Goal: Obtain resource: Download file/media

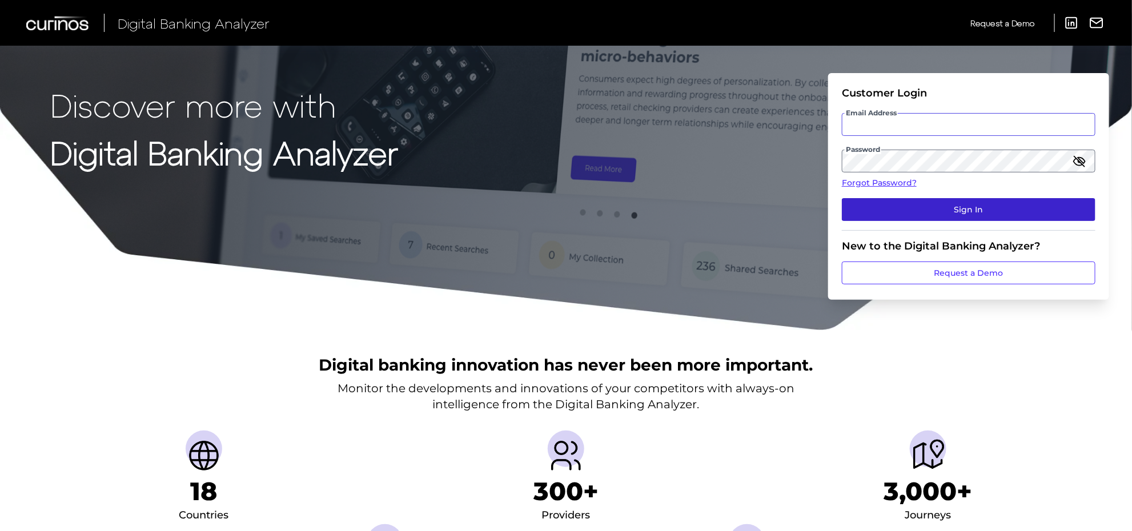
type input "[PERSON_NAME][EMAIL_ADDRESS][PERSON_NAME][DOMAIN_NAME]"
click at [934, 206] on button "Sign In" at bounding box center [969, 209] width 254 height 23
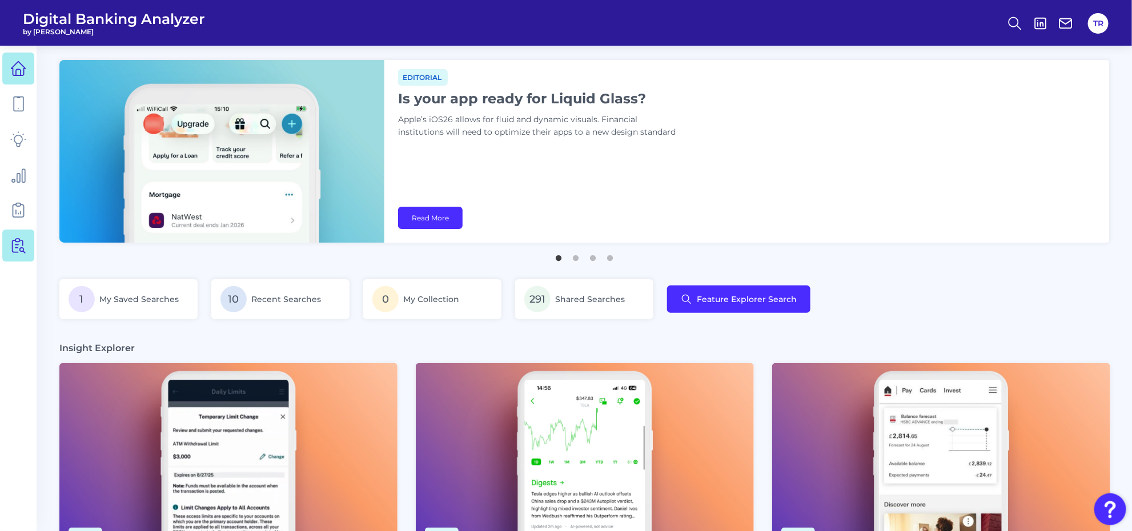
click at [13, 252] on icon at bounding box center [18, 246] width 16 height 16
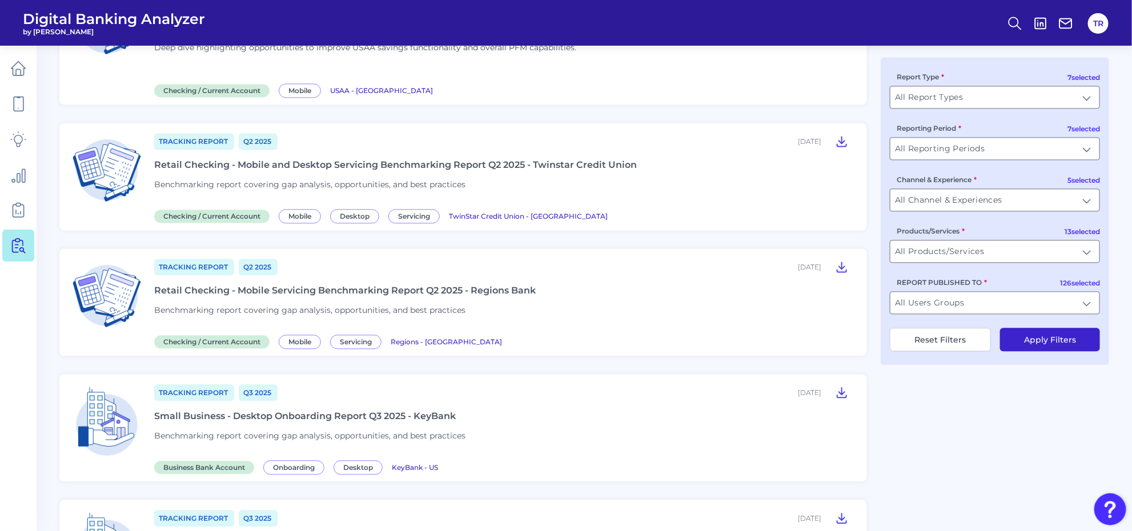
scroll to position [1335, 0]
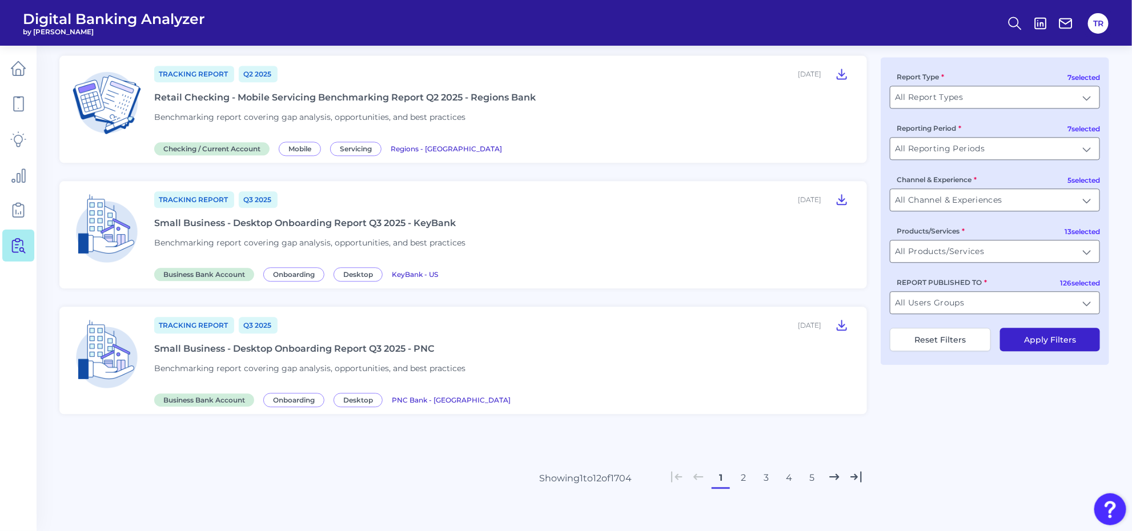
click at [763, 469] on button "3" at bounding box center [766, 478] width 18 height 18
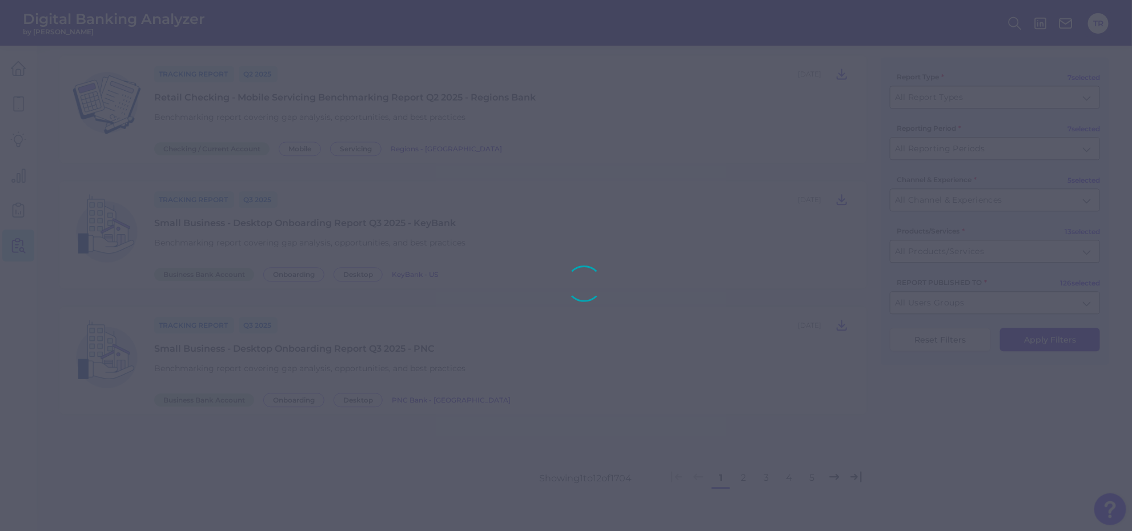
scroll to position [1276, 0]
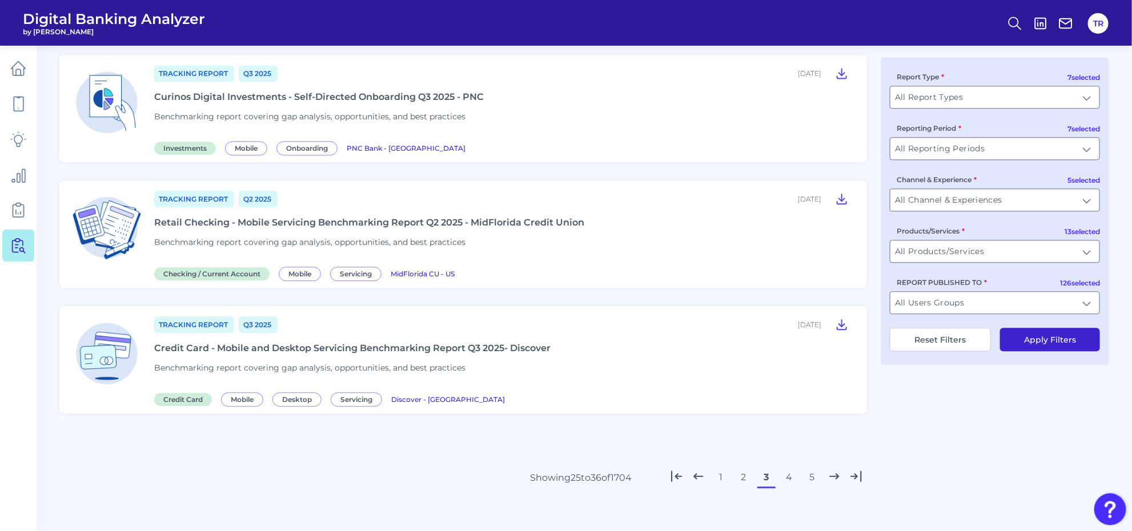
click at [786, 470] on button "4" at bounding box center [789, 477] width 18 height 18
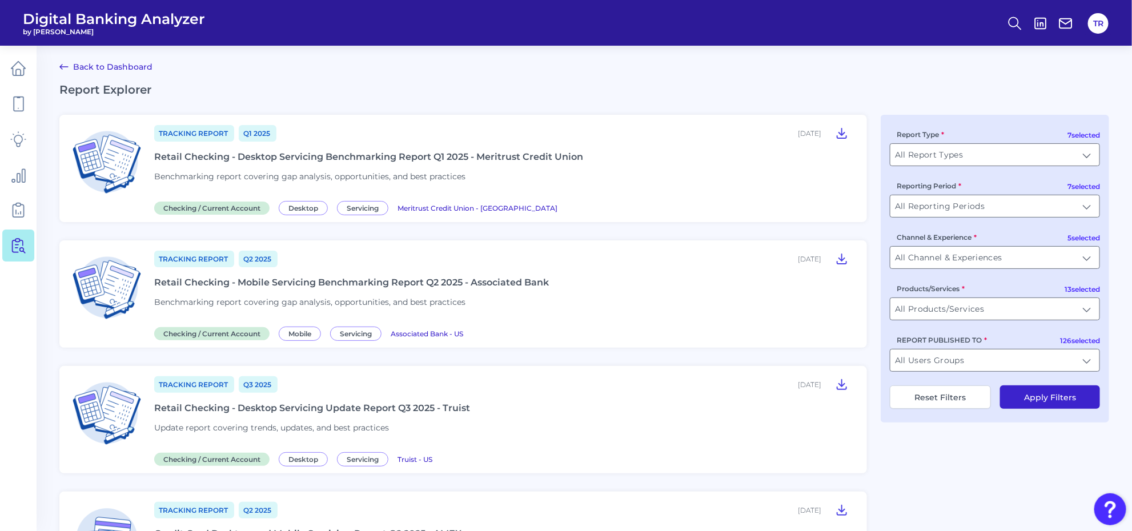
scroll to position [143, 0]
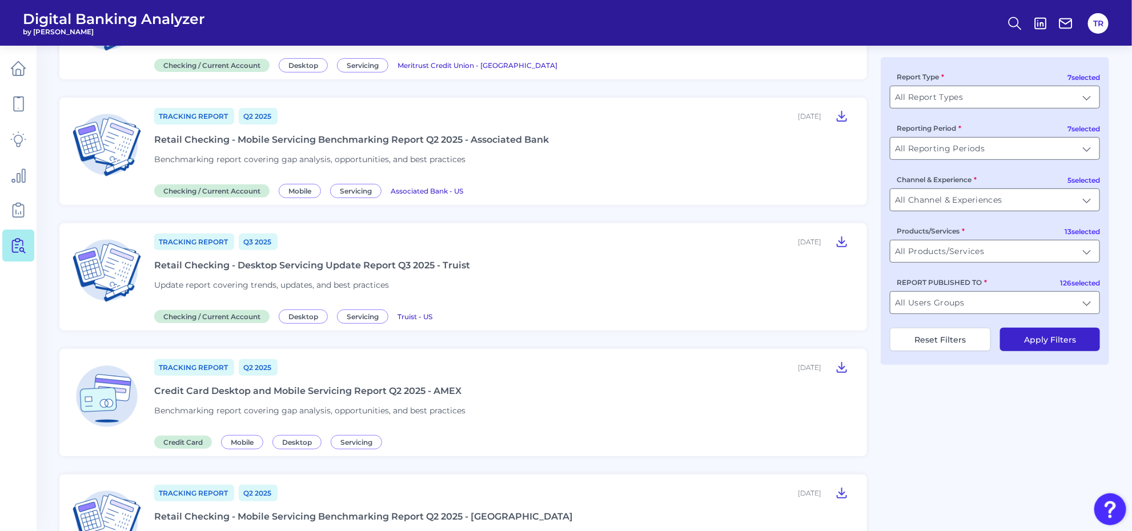
click at [371, 260] on div "Retail Checking - Desktop Servicing Update Report Q3 2025 - Truist" at bounding box center [312, 265] width 316 height 11
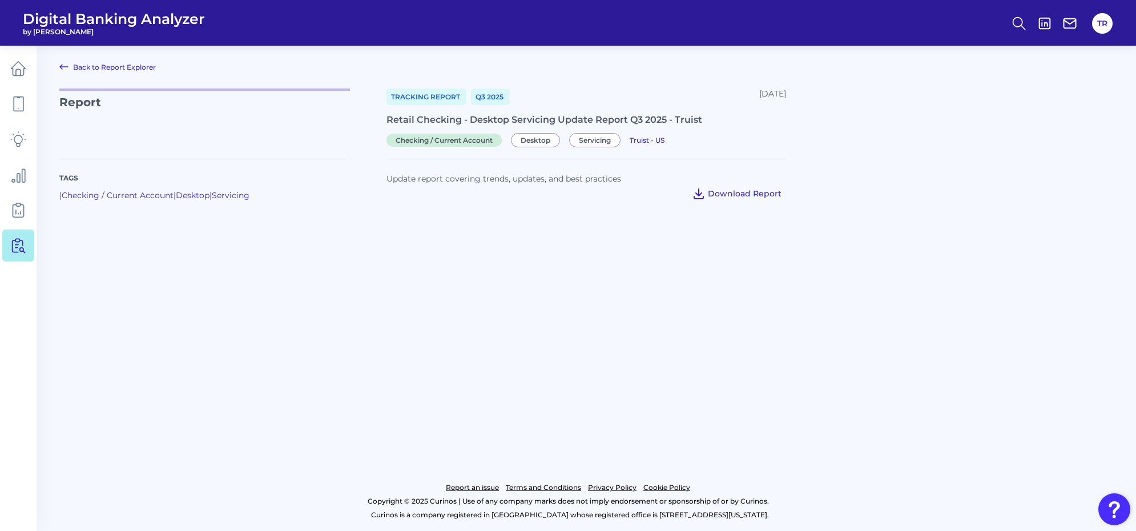
click at [732, 196] on span "Download Report" at bounding box center [745, 193] width 74 height 10
